Goal: Task Accomplishment & Management: Complete application form

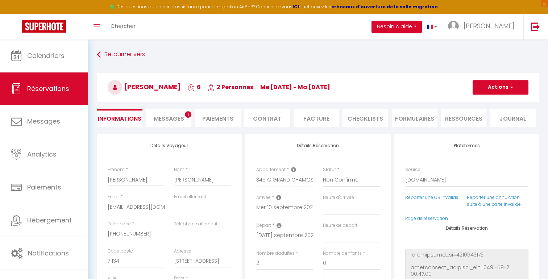
select select "DE"
select select "56314"
select select "2"
select select
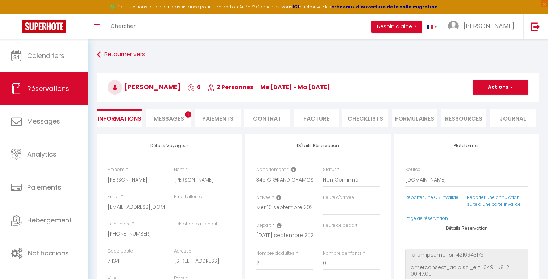
select select "10"
select select "2"
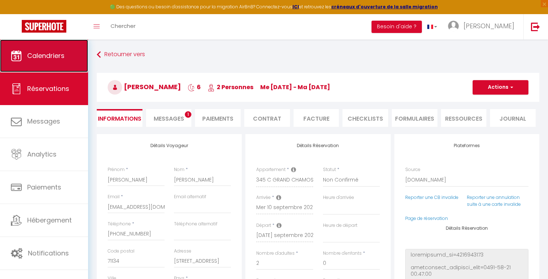
scroll to position [58, 0]
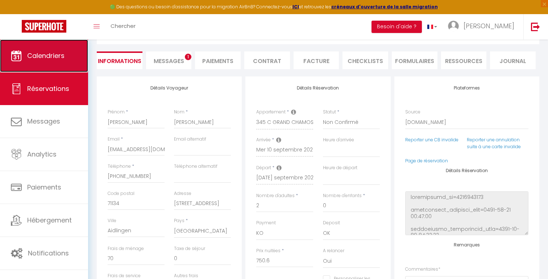
click at [53, 52] on span "Calendriers" at bounding box center [45, 55] width 37 height 9
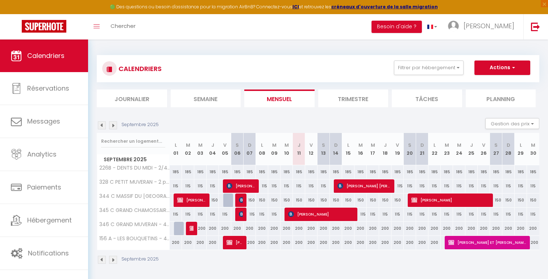
click at [103, 126] on img at bounding box center [102, 126] width 8 height 8
